Goal: Information Seeking & Learning: Learn about a topic

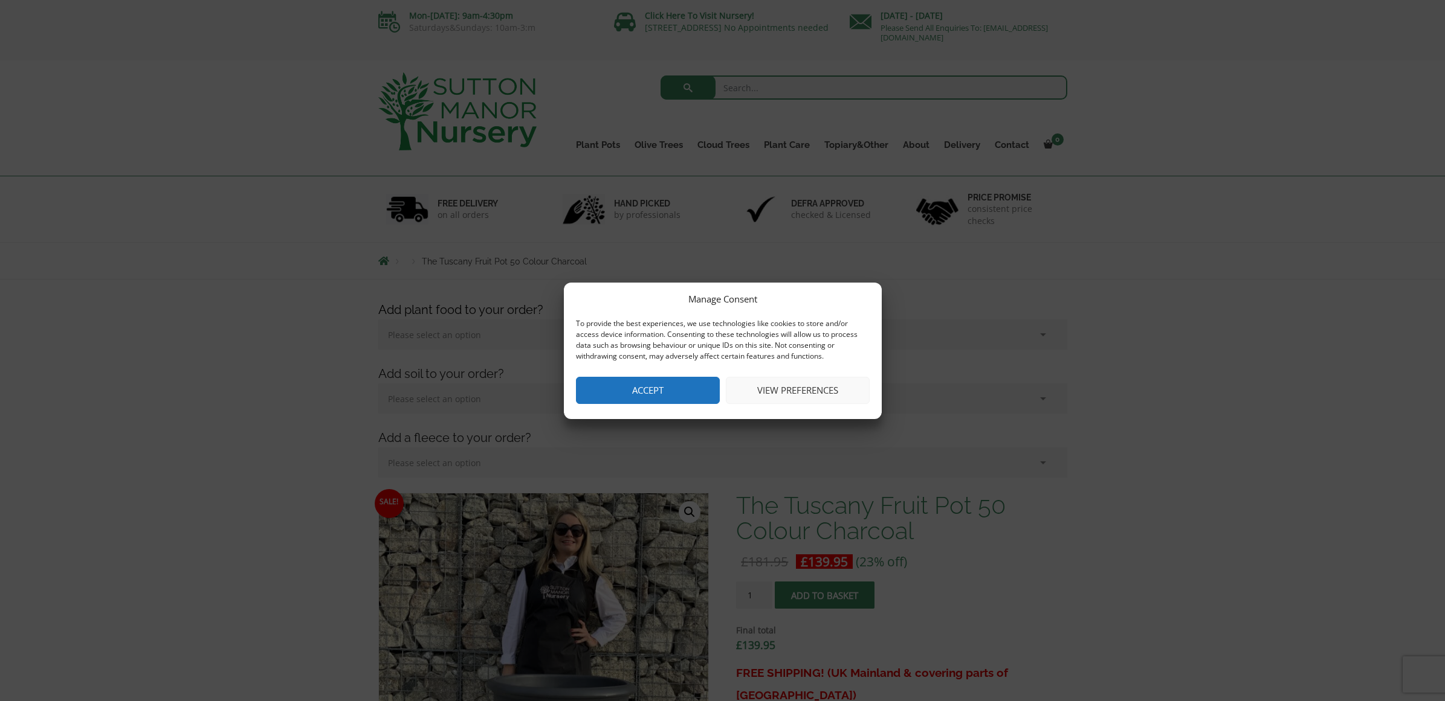
click at [657, 387] on button "Accept" at bounding box center [648, 390] width 144 height 27
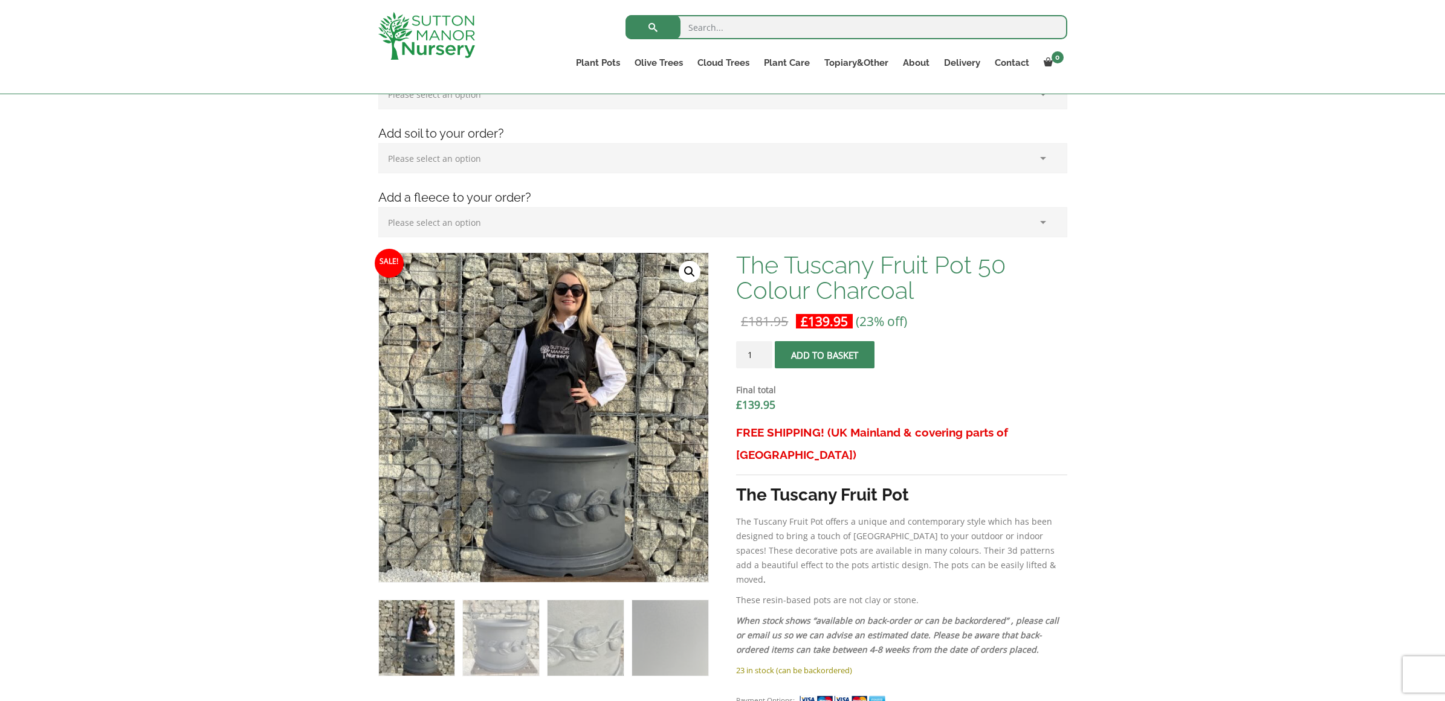
scroll to position [220, 0]
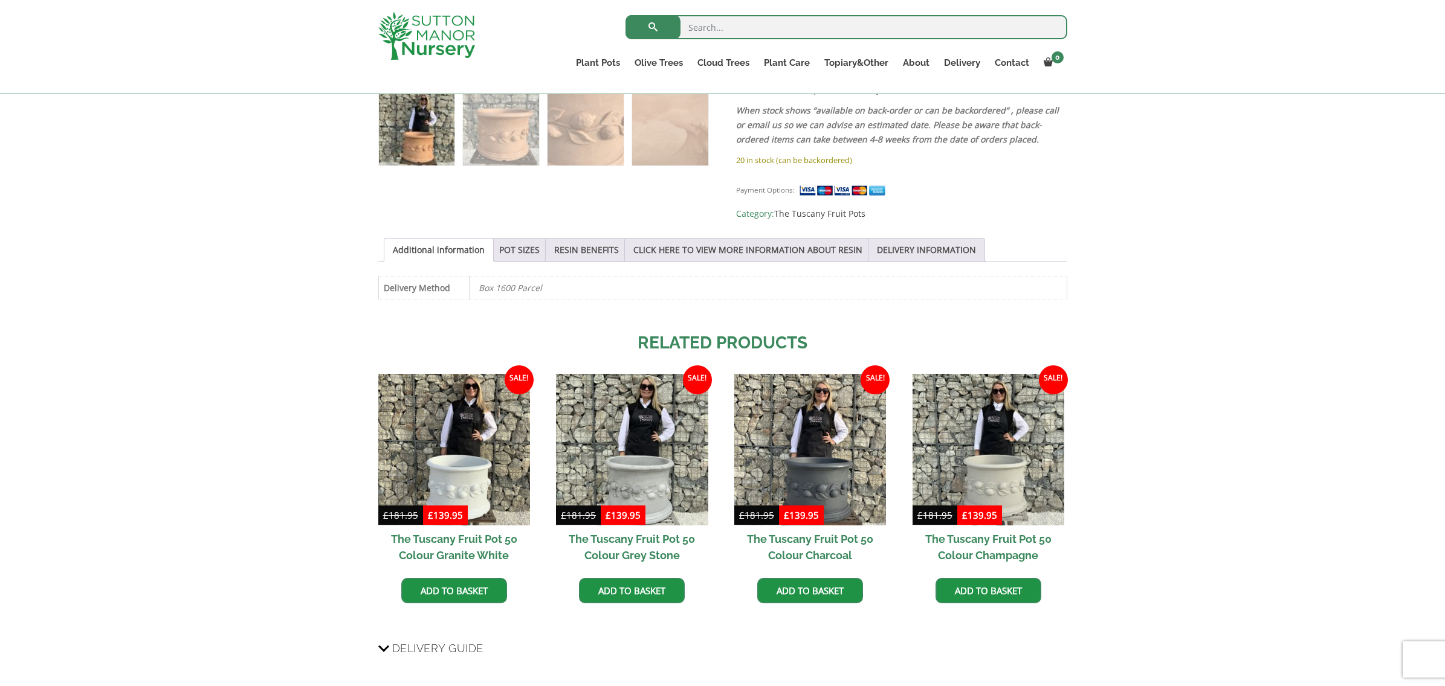
scroll to position [730, 0]
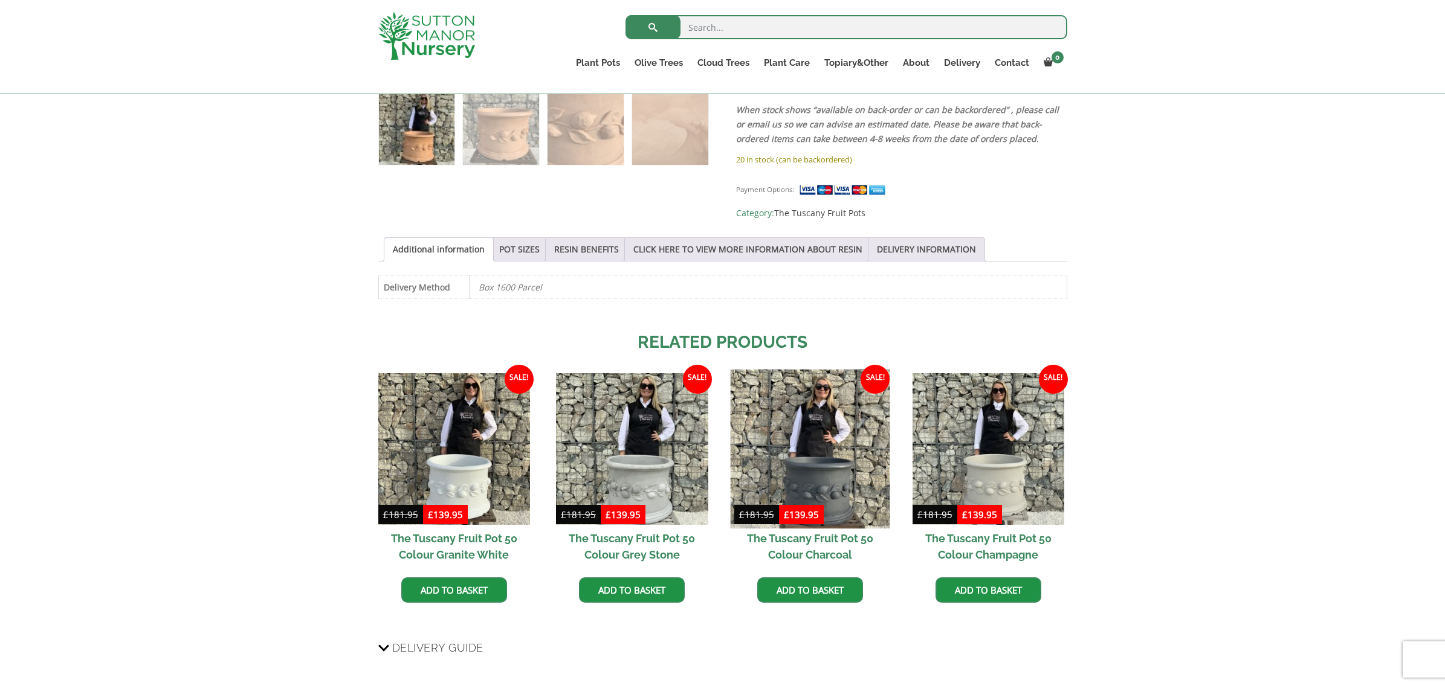
click at [818, 446] on img at bounding box center [810, 449] width 160 height 160
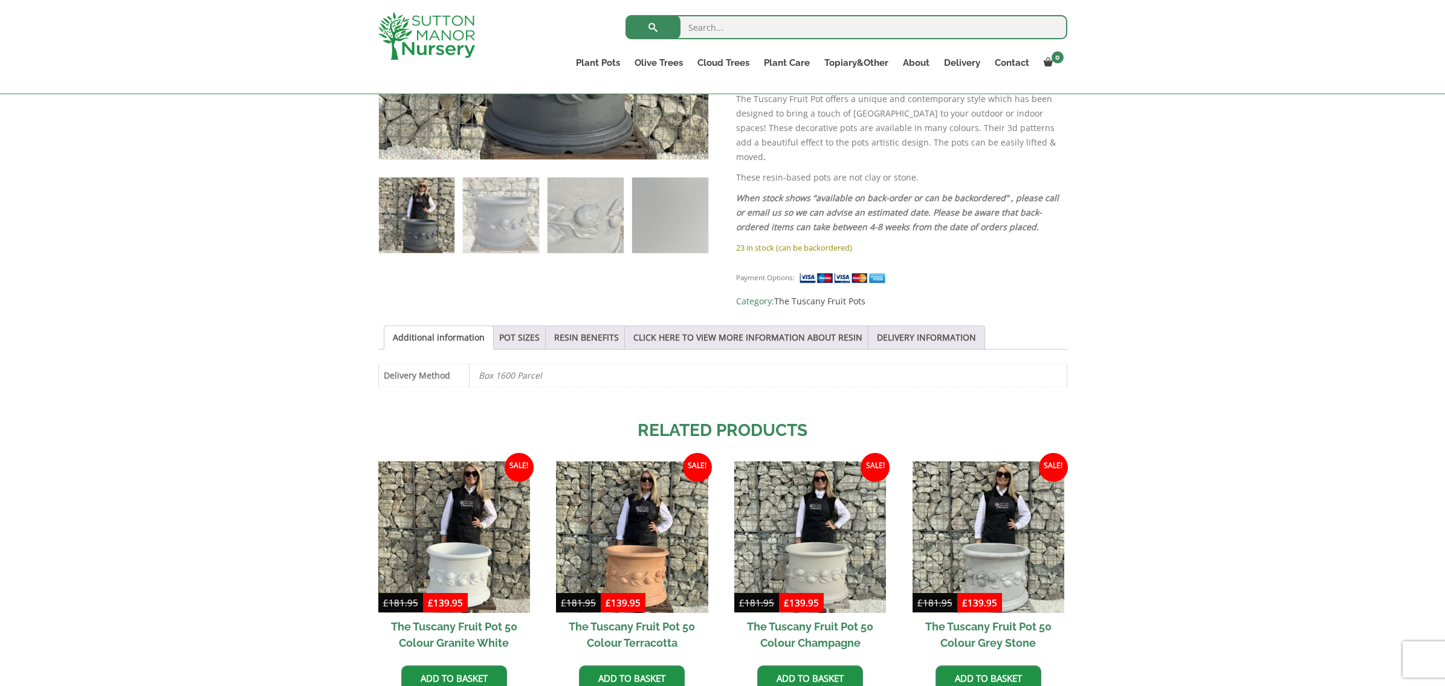
scroll to position [643, 0]
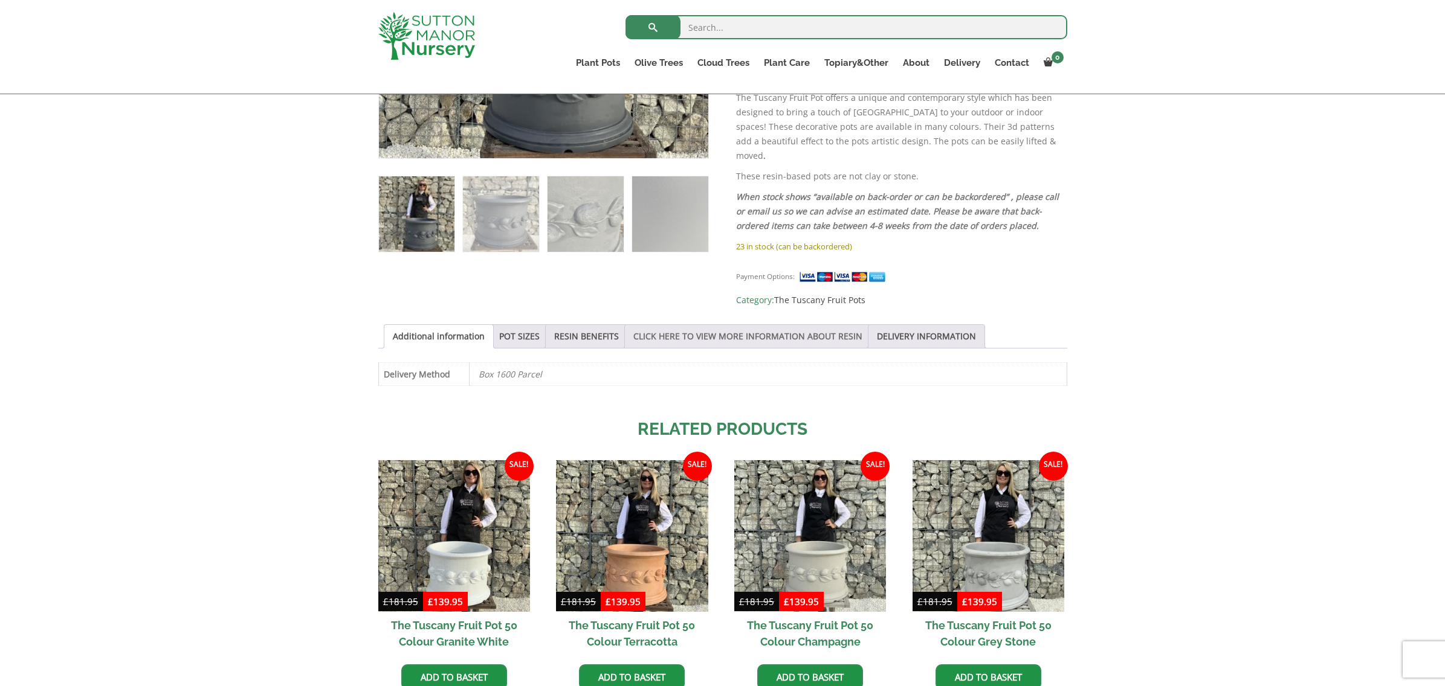
click at [767, 325] on link "CLICK HERE TO VIEW MORE INFORMATION ABOUT RESIN" at bounding box center [747, 336] width 229 height 23
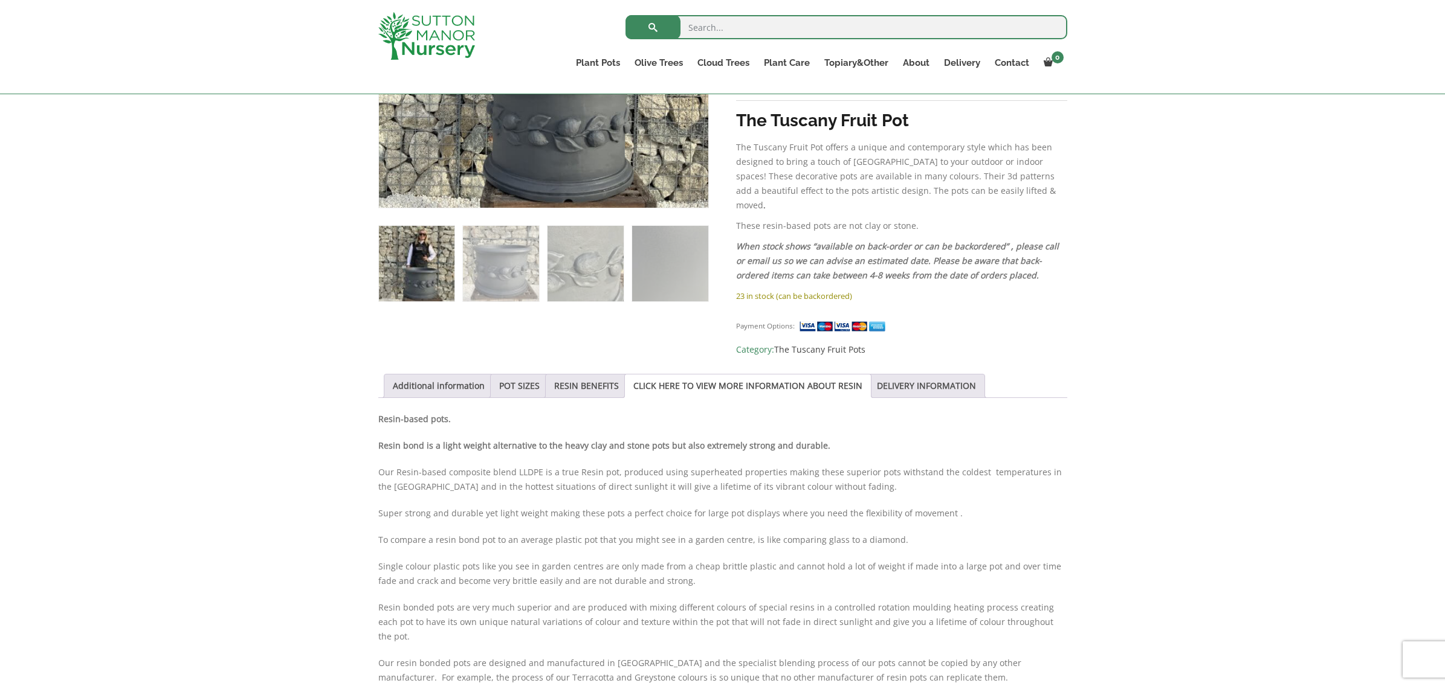
scroll to position [593, 0]
click at [528, 375] on link "POT SIZES" at bounding box center [519, 386] width 40 height 23
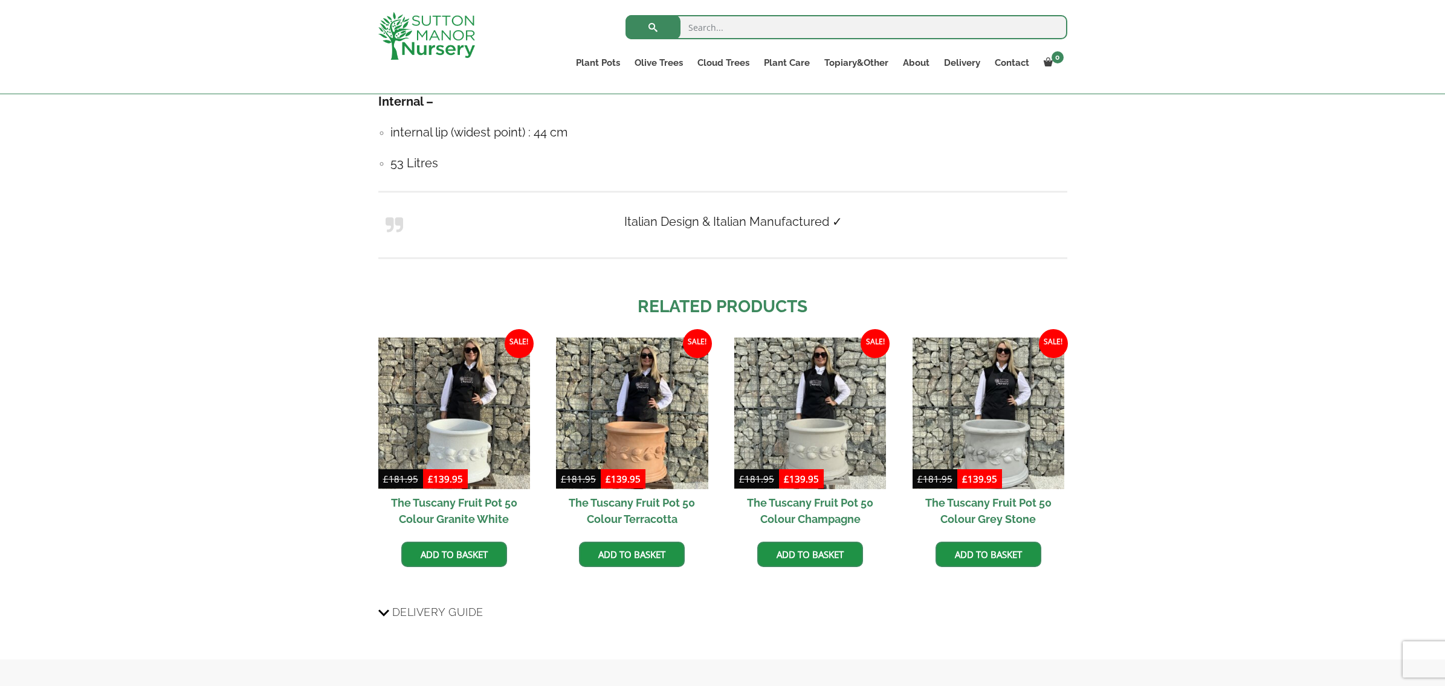
scroll to position [1117, 0]
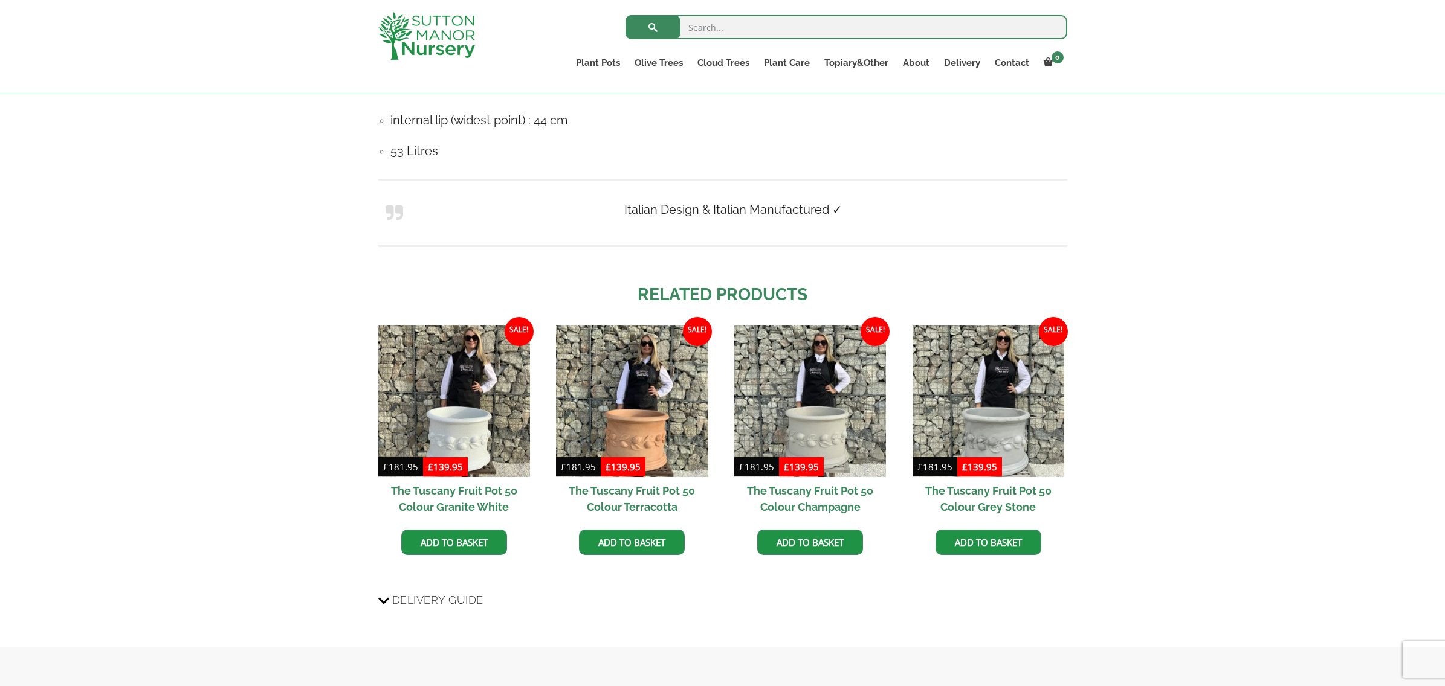
click at [384, 593] on icon at bounding box center [383, 600] width 11 height 15
click at [0, 0] on input "Delivery Guide" at bounding box center [0, 0] width 0 height 0
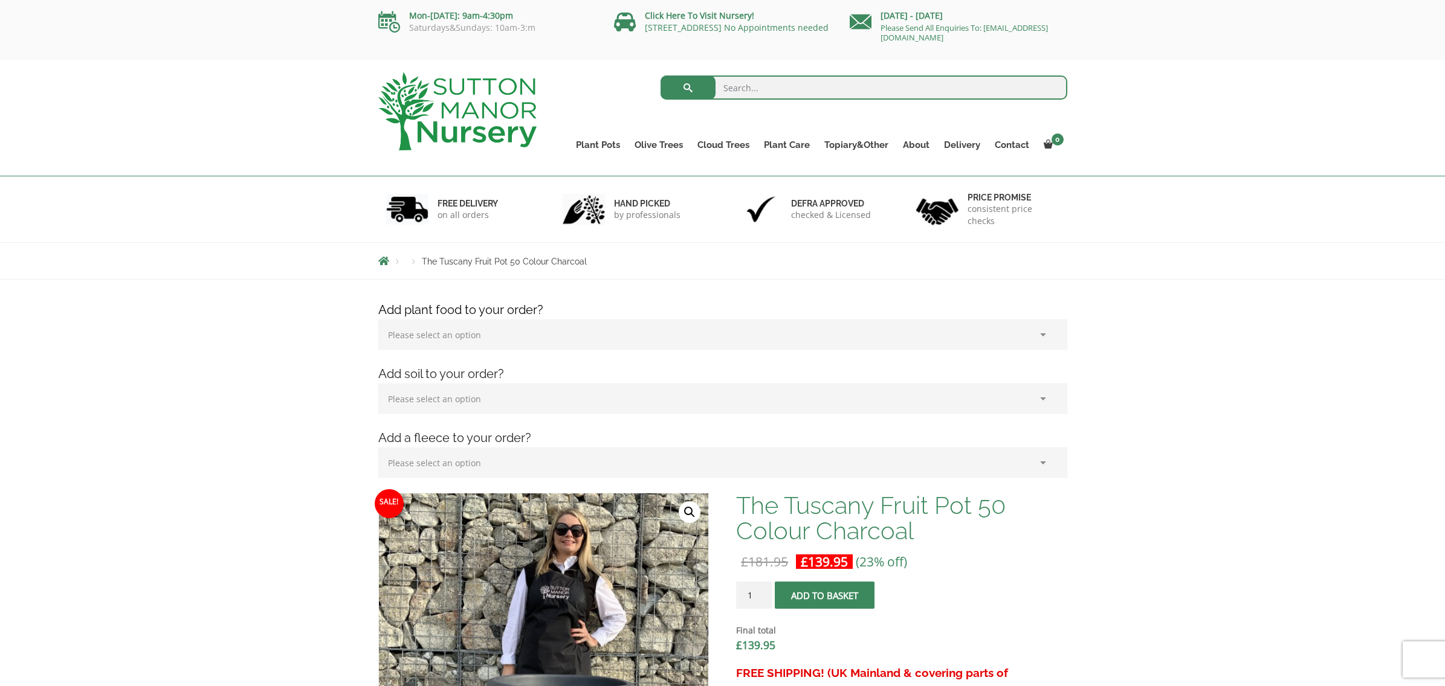
scroll to position [0, 0]
click at [659, 148] on link "Olive Trees" at bounding box center [658, 145] width 63 height 17
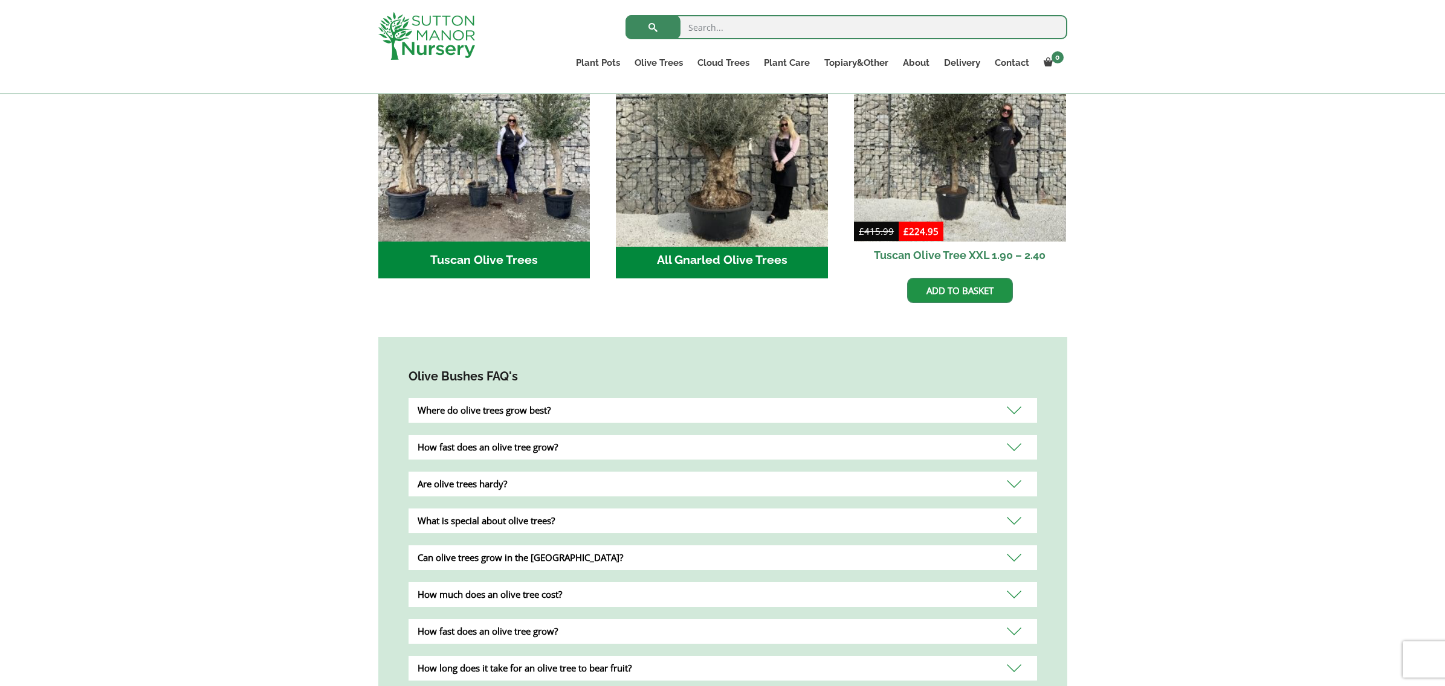
scroll to position [514, 0]
click at [1014, 398] on div "Where do olive trees grow best?" at bounding box center [722, 410] width 628 height 25
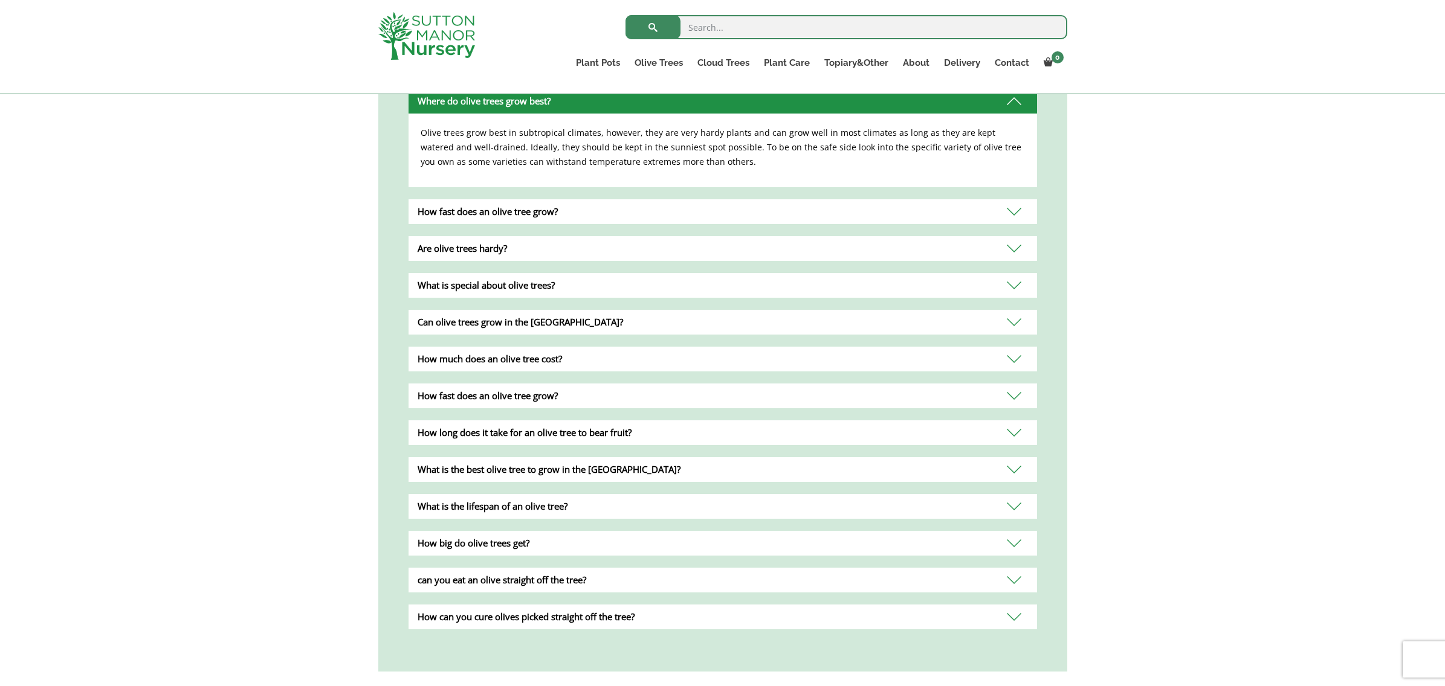
scroll to position [824, 0]
click at [1017, 492] on div "What is the lifespan of an olive tree?" at bounding box center [722, 504] width 628 height 25
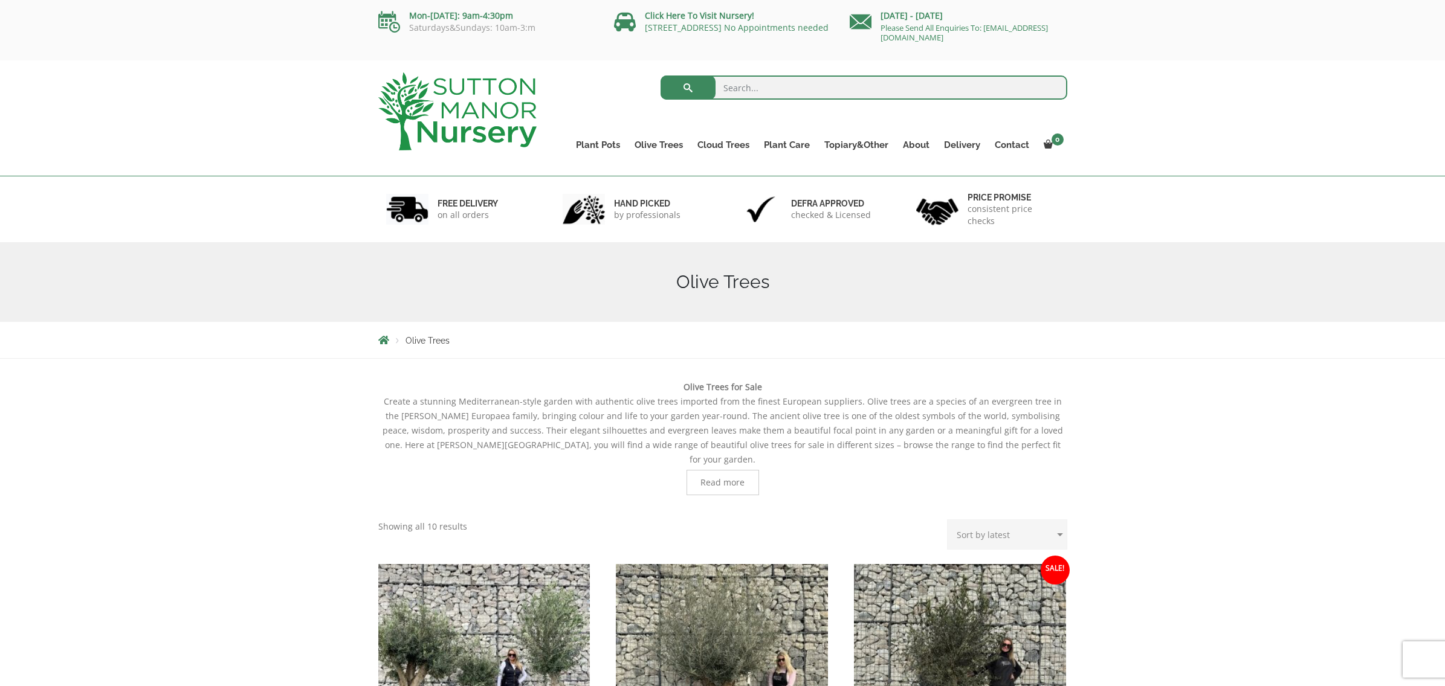
scroll to position [0, 0]
